Goal: Navigation & Orientation: Find specific page/section

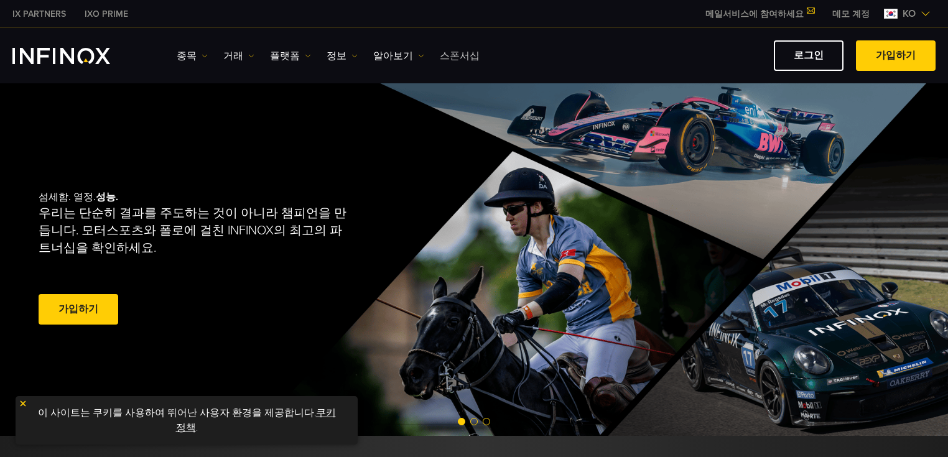
click at [440, 57] on link "스폰서십" at bounding box center [460, 56] width 40 height 15
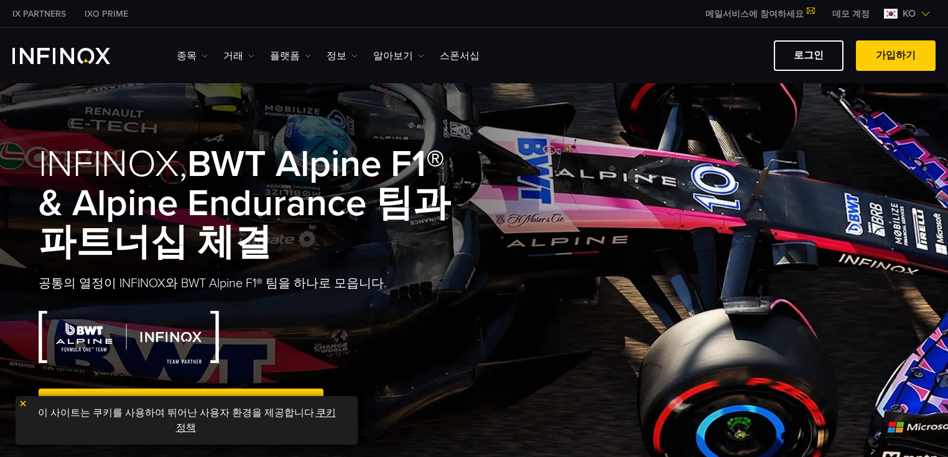
click at [26, 52] on img "INFINOX Logo" at bounding box center [61, 56] width 98 height 16
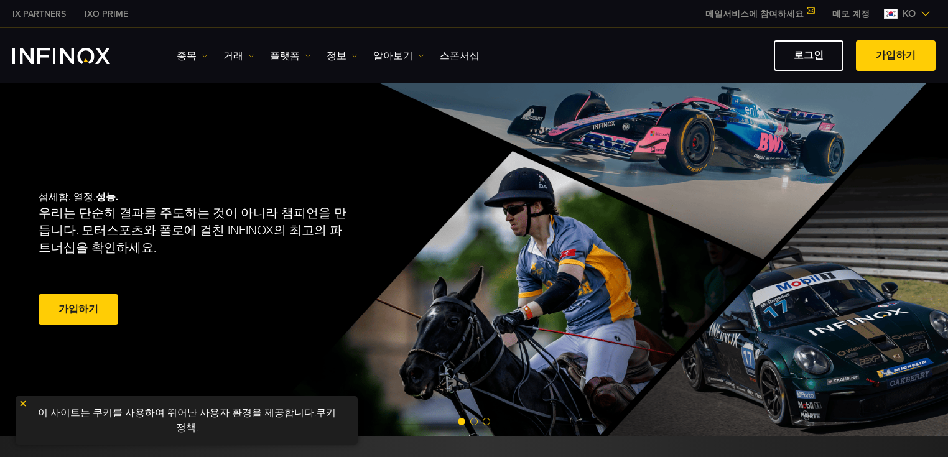
click at [839, 12] on link "데모 계정" at bounding box center [851, 13] width 56 height 13
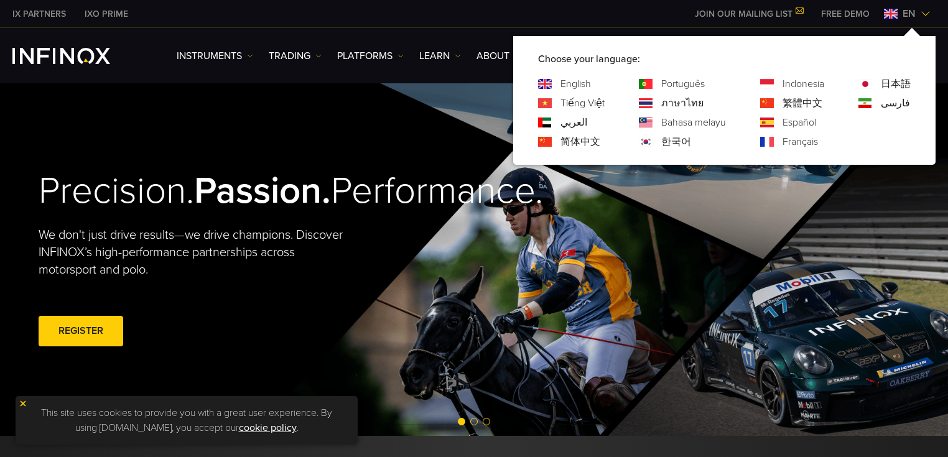
click at [657, 141] on div "한국어" at bounding box center [682, 141] width 87 height 15
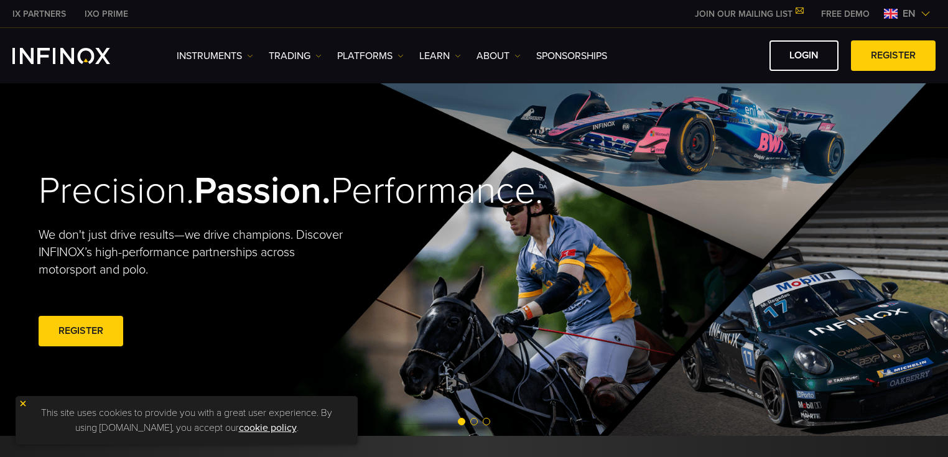
click at [910, 14] on span "en" at bounding box center [909, 13] width 23 height 15
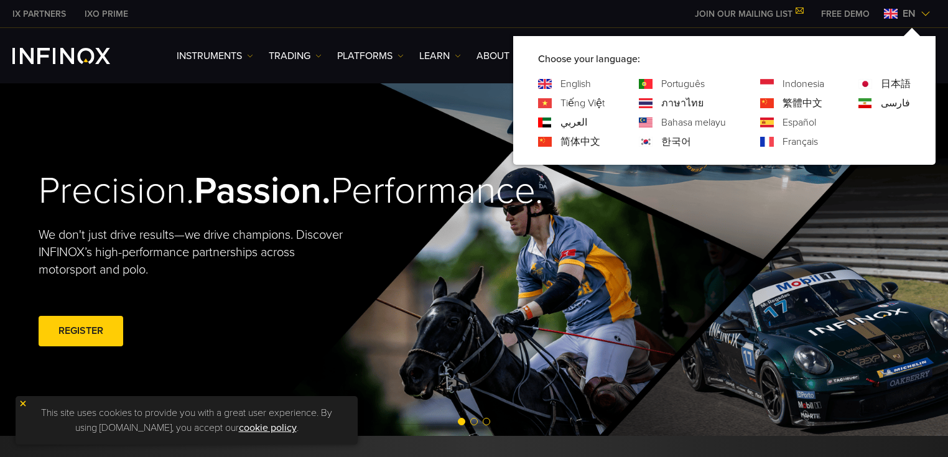
click at [666, 138] on link "한국어" at bounding box center [676, 141] width 30 height 15
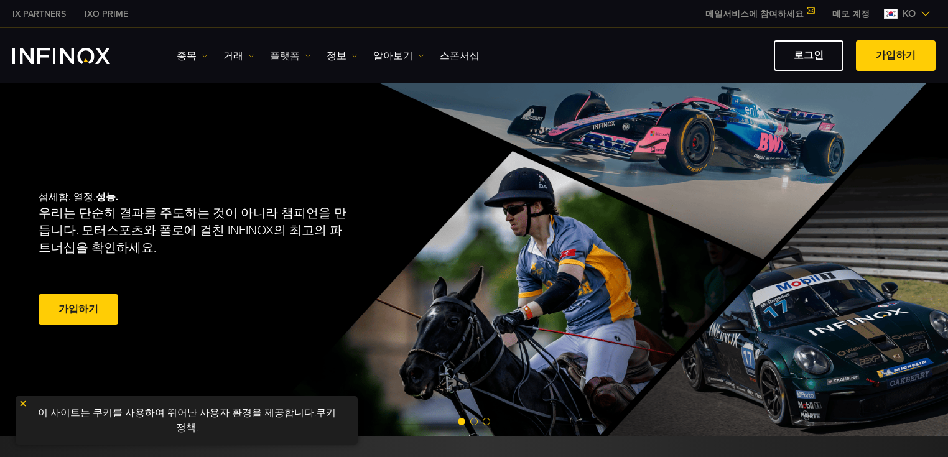
click at [281, 57] on link "플랫폼" at bounding box center [290, 56] width 41 height 15
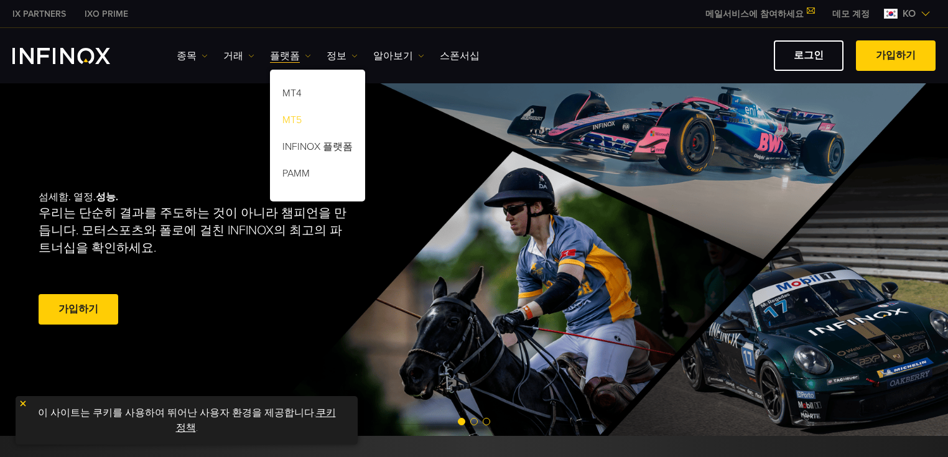
click at [286, 114] on link "MT5" at bounding box center [317, 122] width 95 height 27
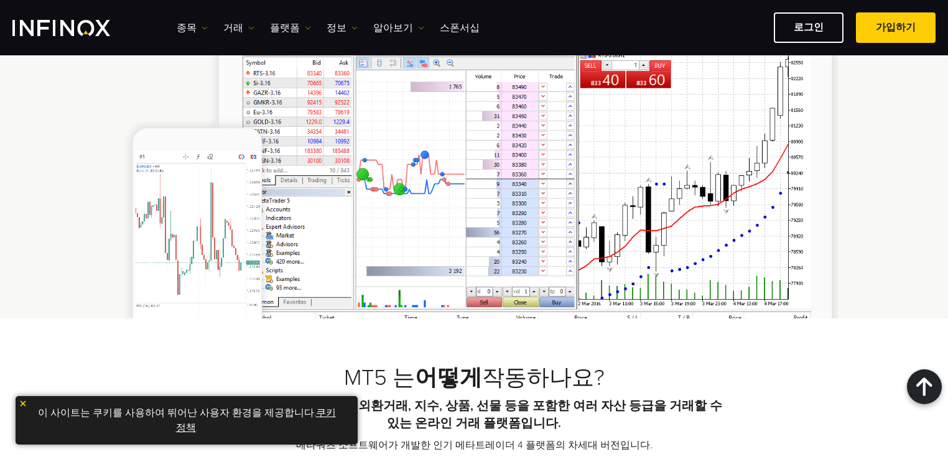
scroll to position [747, 0]
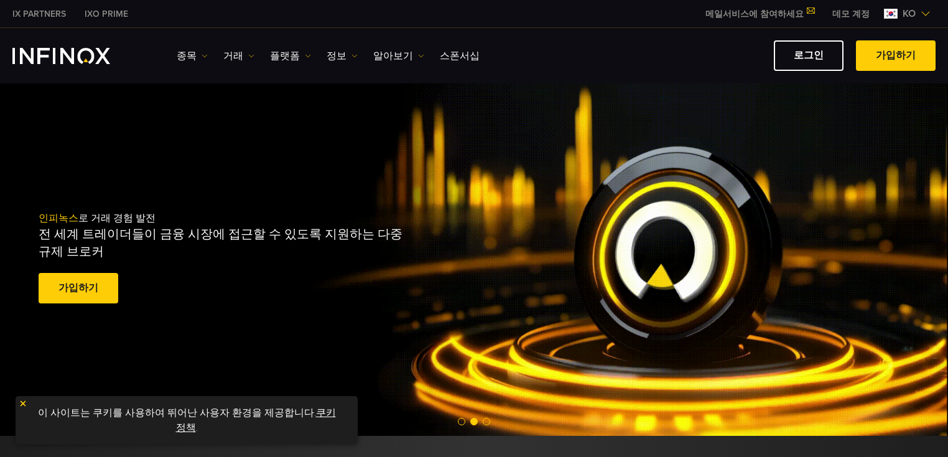
click at [78, 289] on span at bounding box center [78, 289] width 0 height 0
